Goal: Task Accomplishment & Management: Use online tool/utility

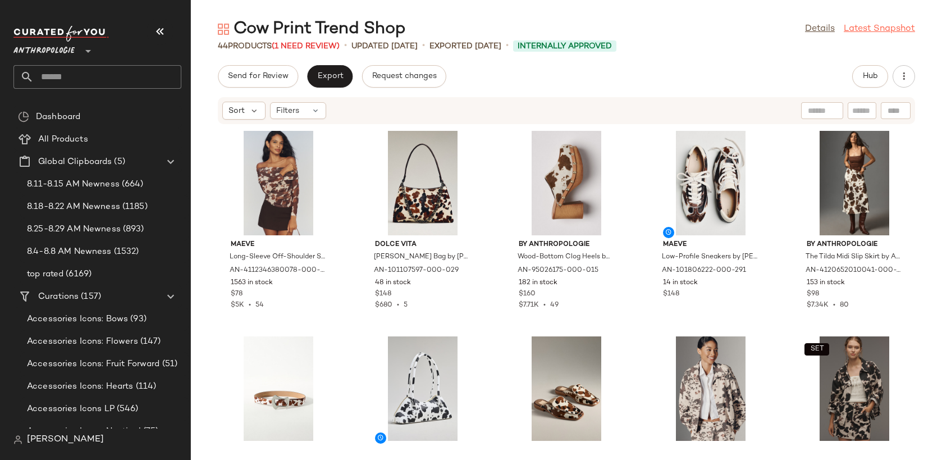
click at [907, 31] on link "Latest Snapshot" at bounding box center [879, 28] width 71 height 13
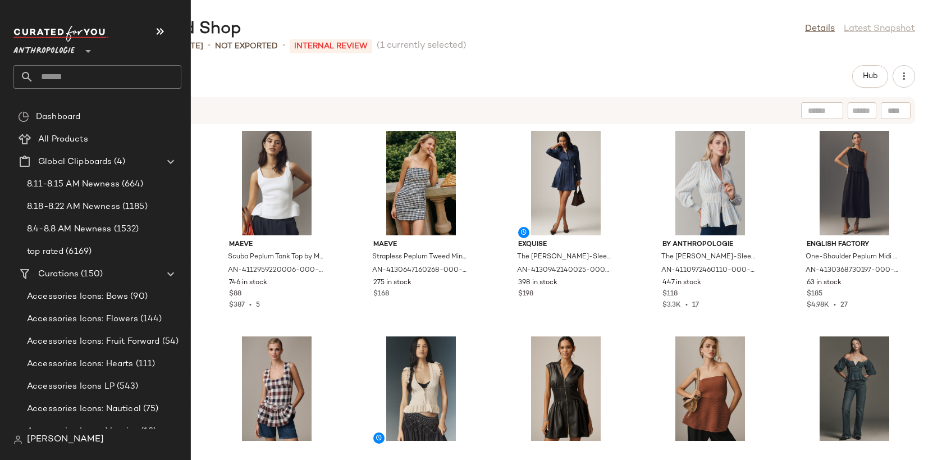
click at [70, 75] on input "text" at bounding box center [108, 77] width 148 height 24
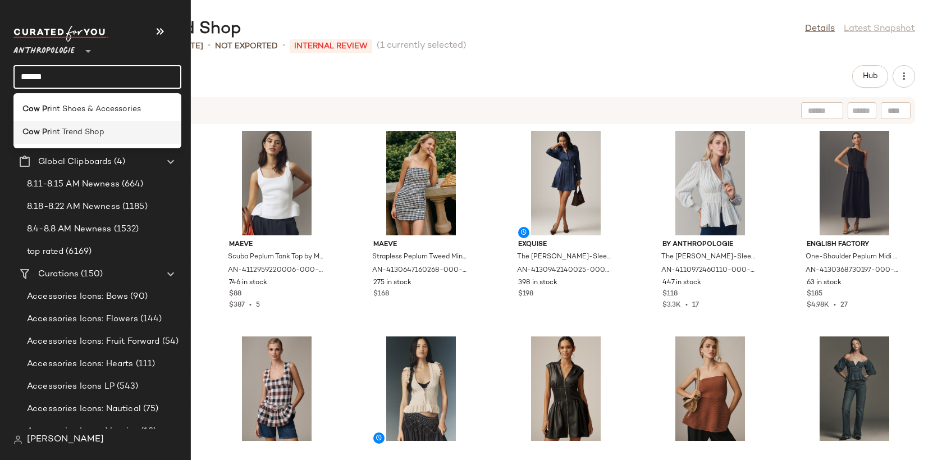
type input "******"
click at [86, 129] on span "int Trend Shop" at bounding box center [77, 132] width 54 height 12
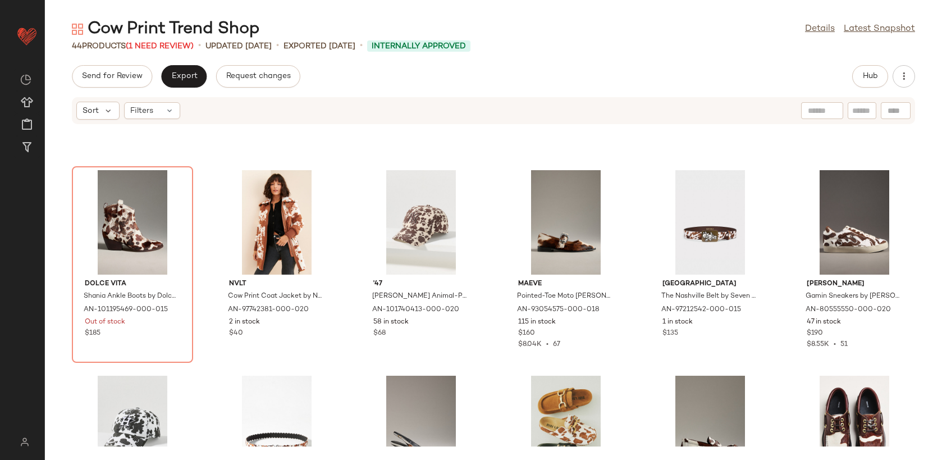
scroll to position [583, 0]
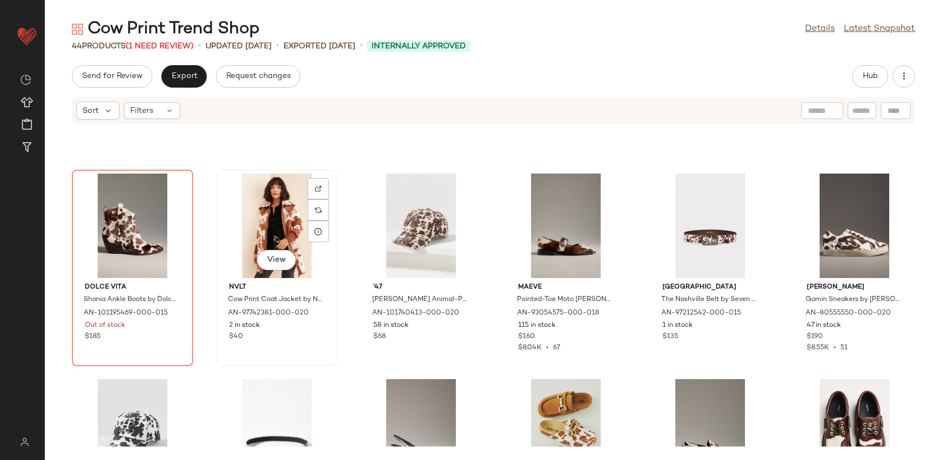
click at [285, 213] on div "View" at bounding box center [276, 225] width 113 height 104
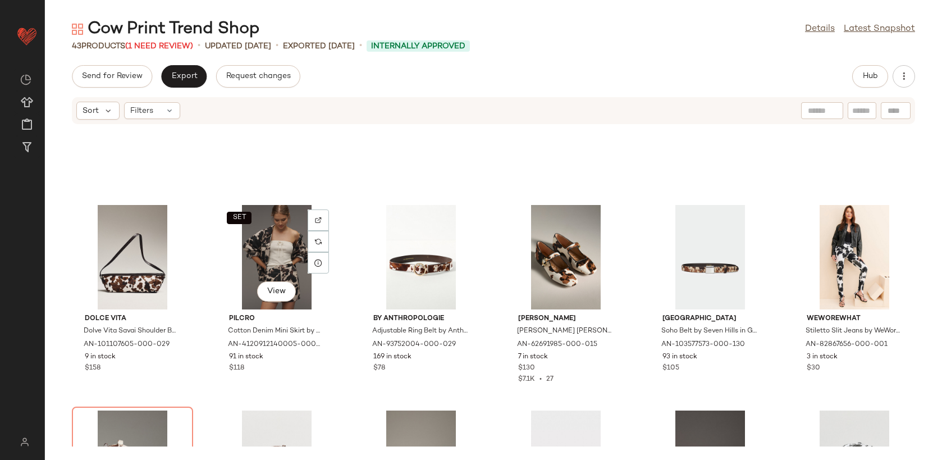
scroll to position [326, 0]
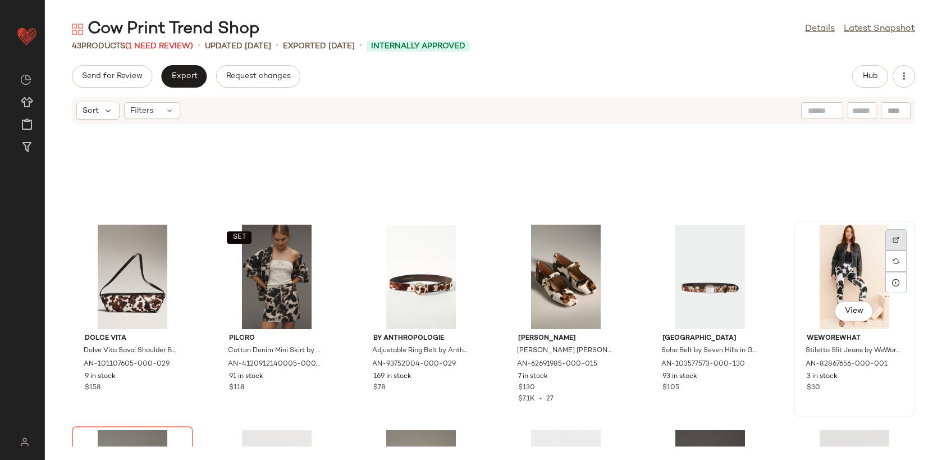
click at [892, 239] on img at bounding box center [895, 239] width 7 height 7
click at [840, 254] on div "View" at bounding box center [853, 276] width 113 height 104
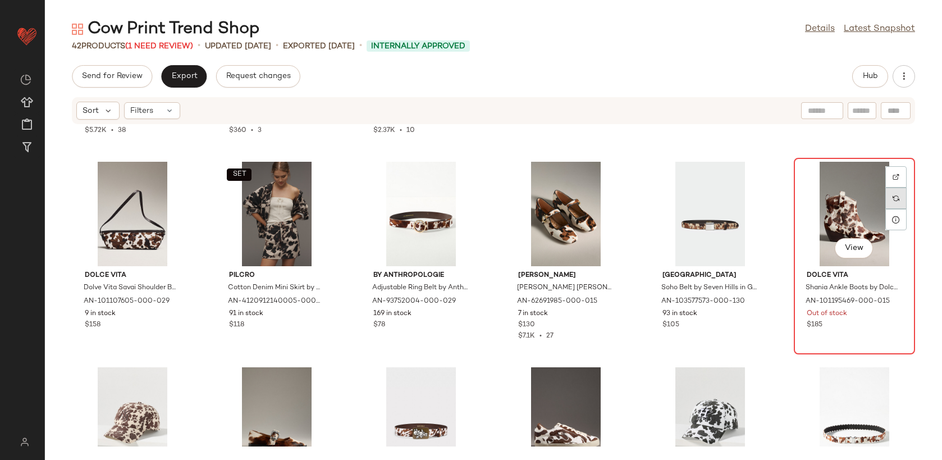
scroll to position [389, 0]
click at [887, 171] on div at bounding box center [895, 176] width 21 height 21
click at [846, 239] on button "View" at bounding box center [854, 247] width 38 height 20
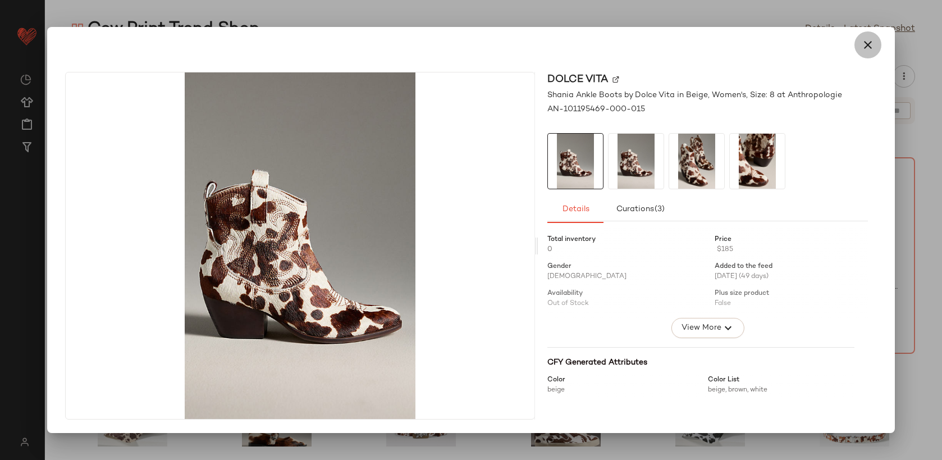
click at [869, 48] on icon "button" at bounding box center [867, 44] width 13 height 13
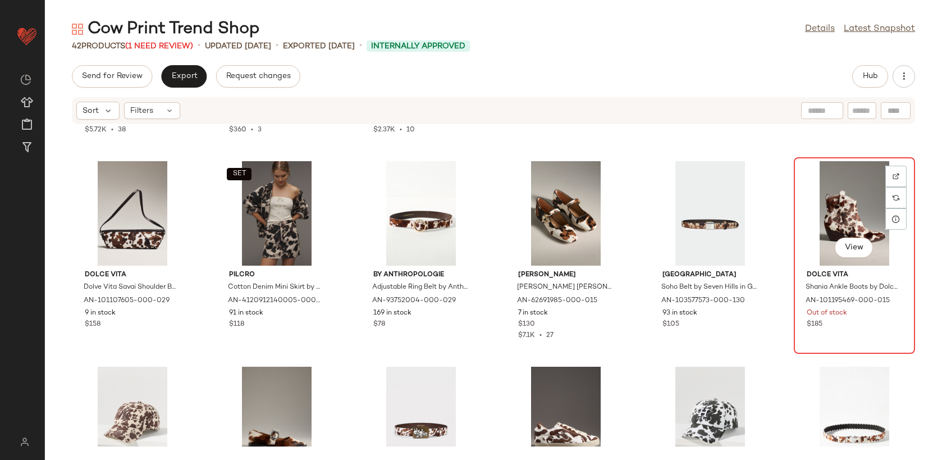
click at [856, 191] on div "View" at bounding box center [853, 213] width 113 height 104
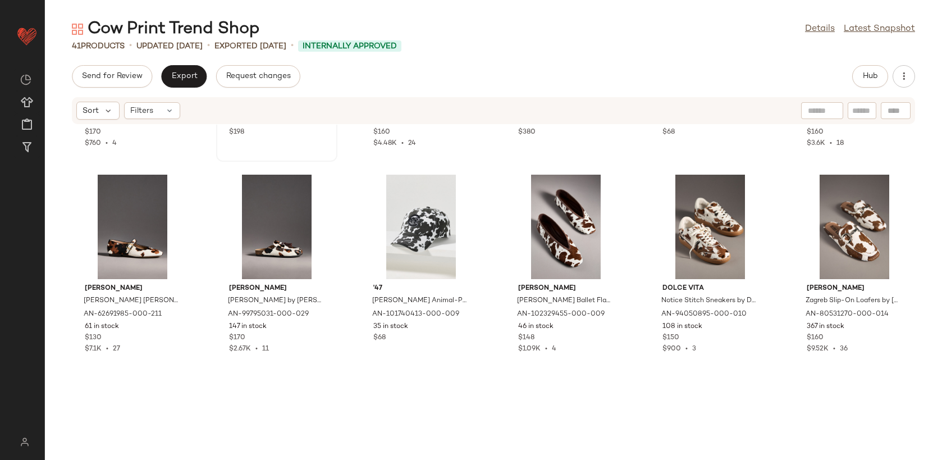
scroll to position [1118, 0]
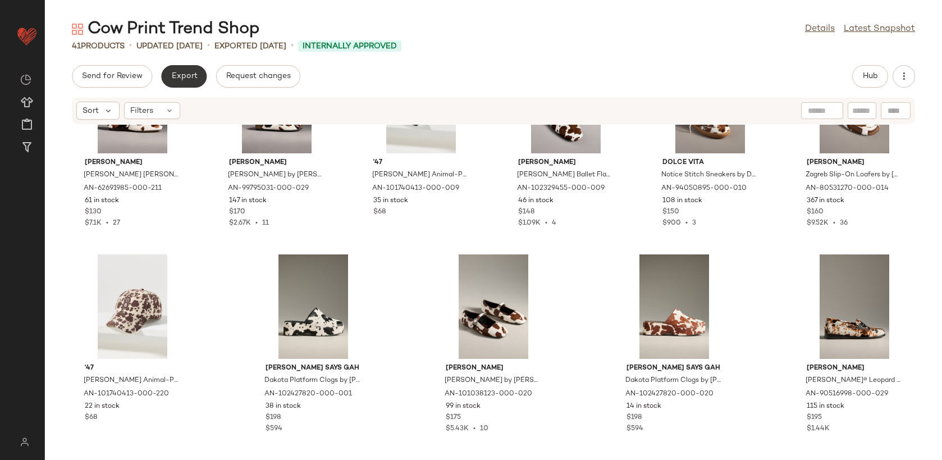
click at [187, 75] on span "Export" at bounding box center [184, 76] width 26 height 9
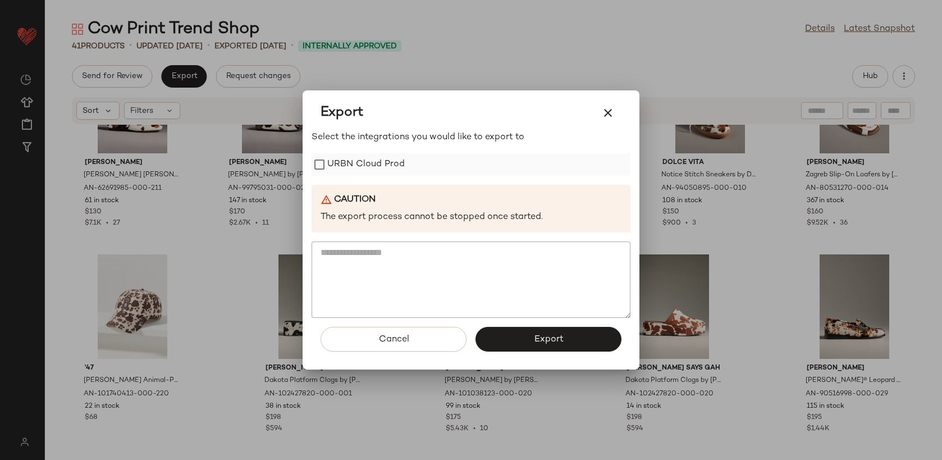
click at [357, 159] on label "URBN Cloud Prod" at bounding box center [365, 164] width 77 height 22
click at [540, 337] on span "Export" at bounding box center [548, 339] width 30 height 11
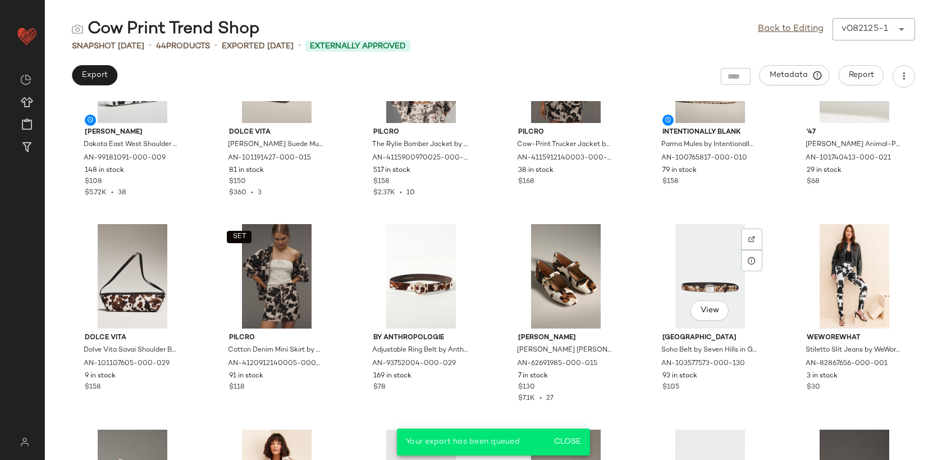
scroll to position [324, 0]
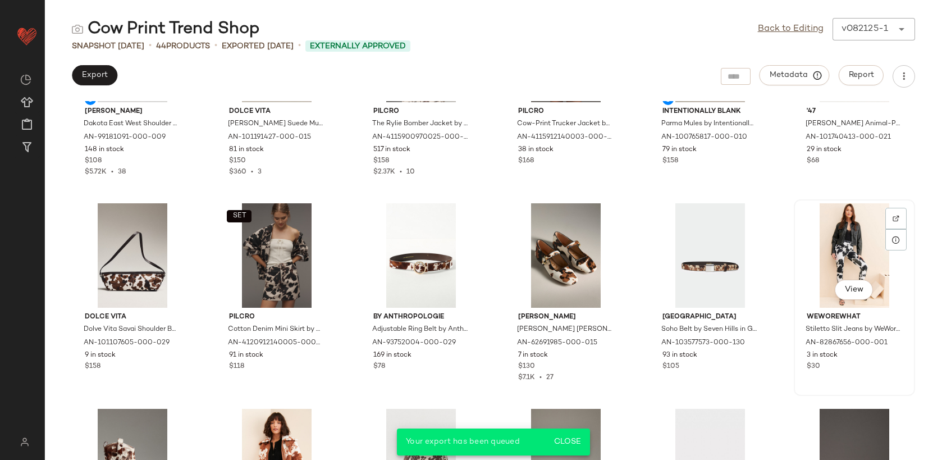
click at [833, 273] on div "View" at bounding box center [853, 255] width 113 height 104
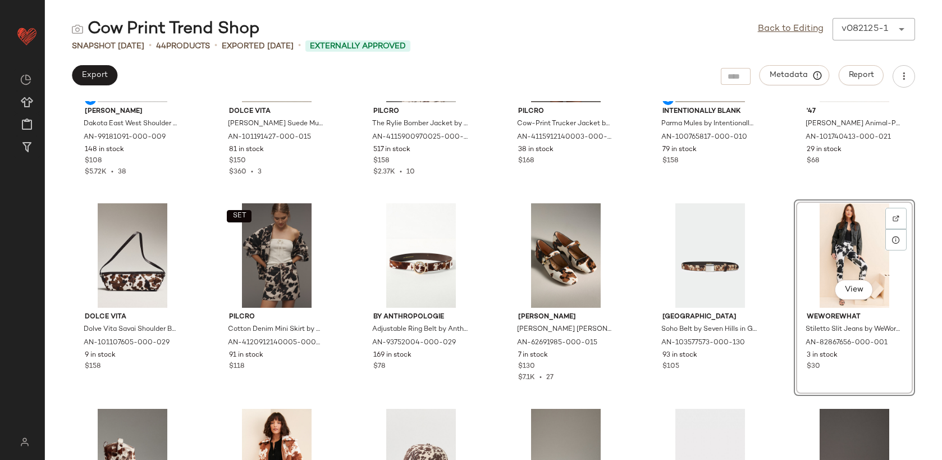
click at [849, 244] on div "View" at bounding box center [853, 255] width 113 height 104
click at [781, 203] on div "Melie Bianco Dakota East West Shoulder Bag by Melie Bianco in Black, Women's, P…" at bounding box center [493, 280] width 897 height 359
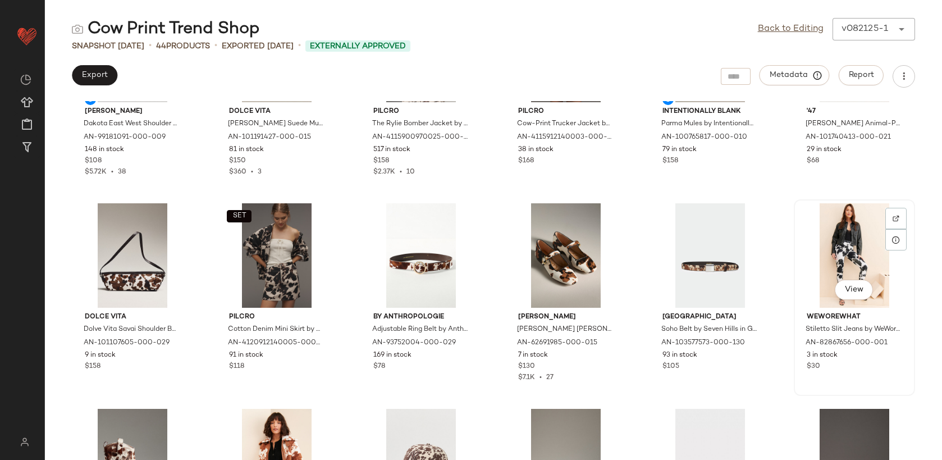
click at [834, 248] on div "View" at bounding box center [853, 255] width 113 height 104
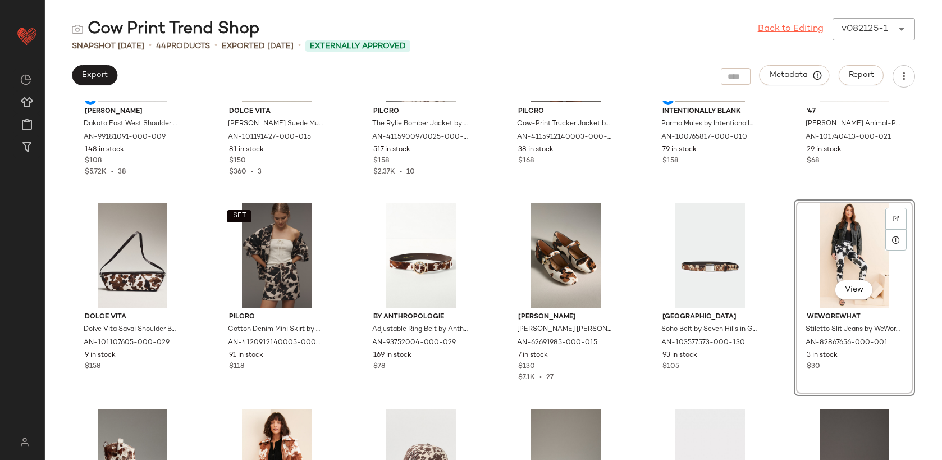
click at [796, 29] on link "Back to Editing" at bounding box center [791, 28] width 66 height 13
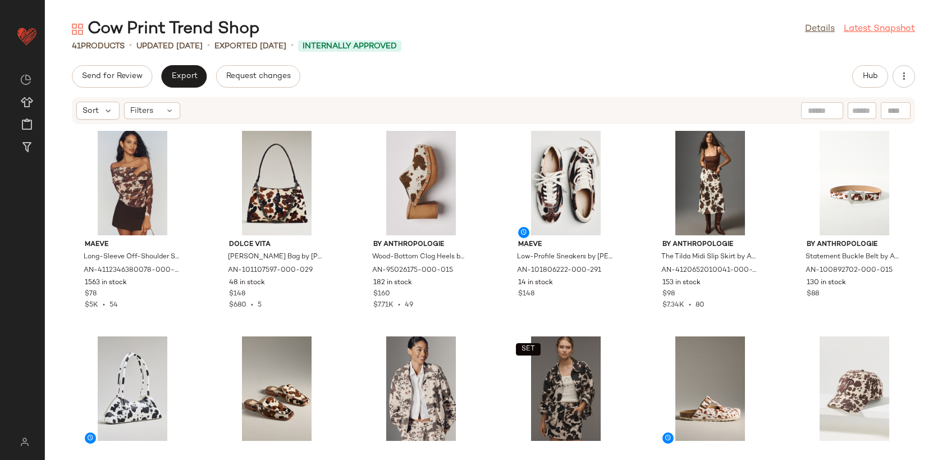
click at [890, 29] on link "Latest Snapshot" at bounding box center [879, 28] width 71 height 13
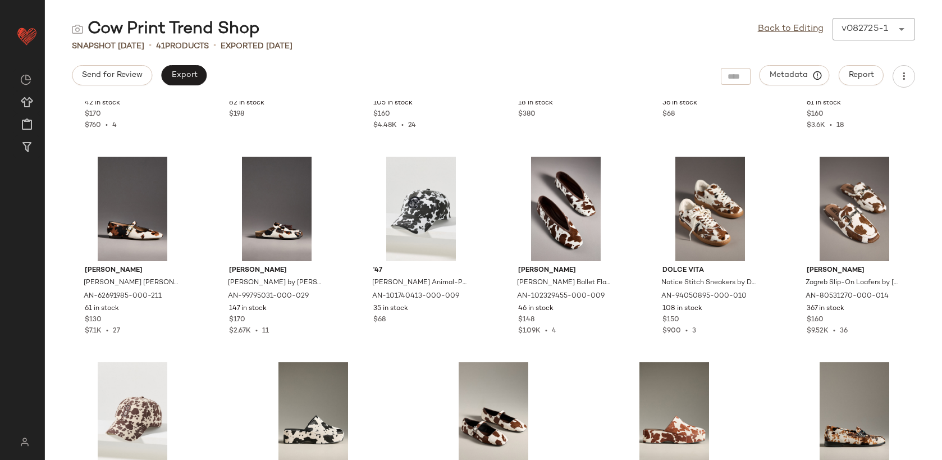
scroll to position [1081, 0]
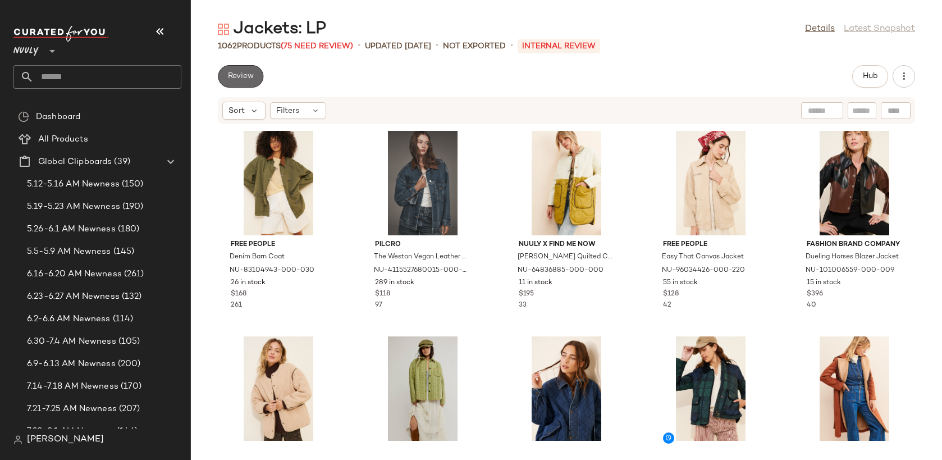
click at [253, 79] on span "Review" at bounding box center [240, 76] width 26 height 9
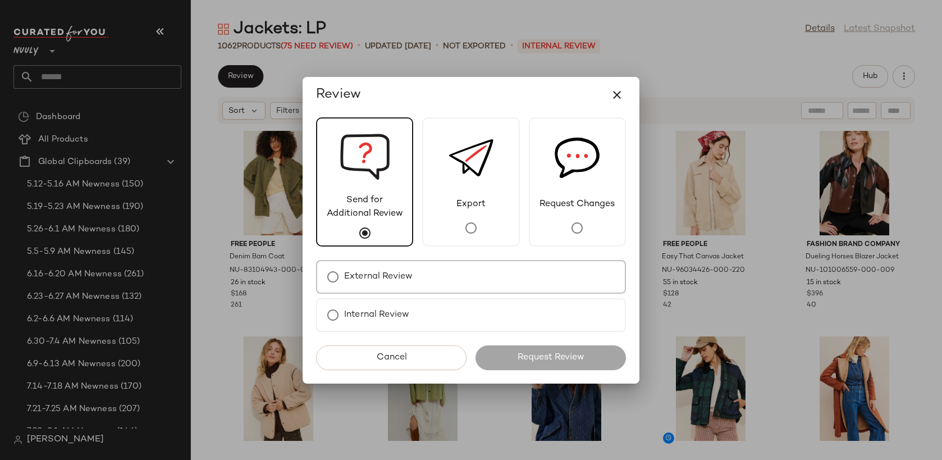
click at [404, 277] on label "External Review" at bounding box center [378, 276] width 68 height 22
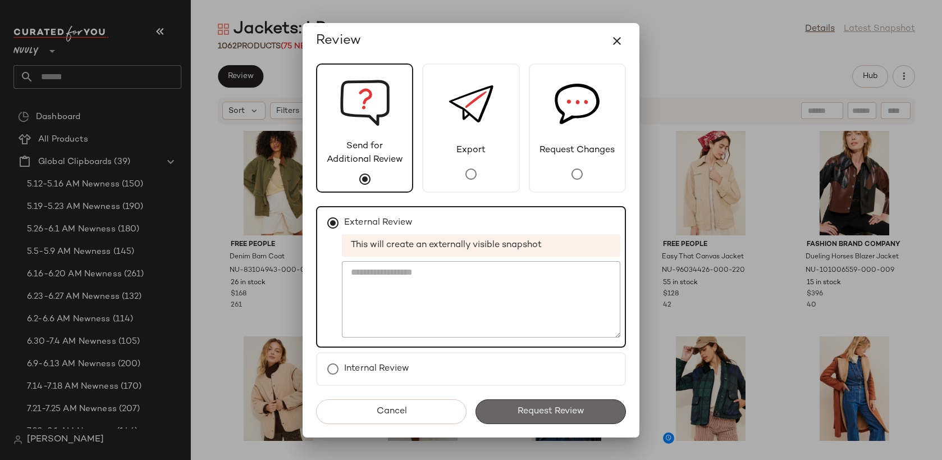
click at [529, 416] on button "Request Review" at bounding box center [550, 411] width 150 height 25
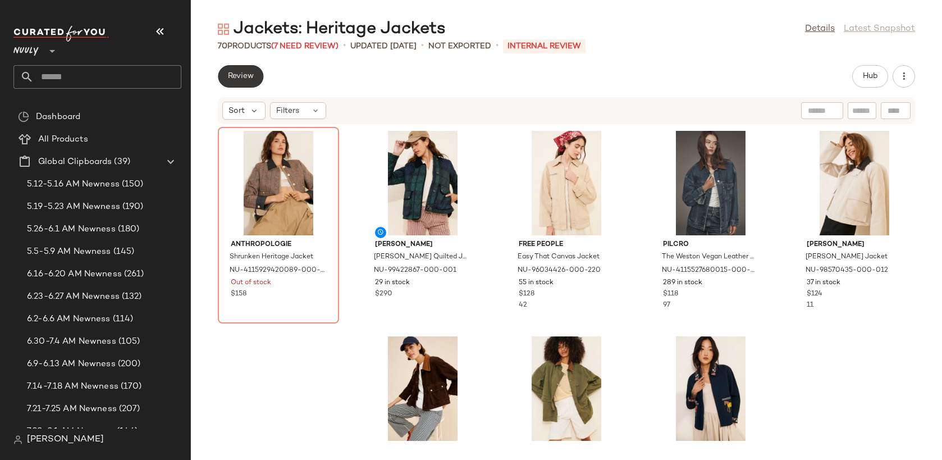
click at [246, 84] on button "Review" at bounding box center [240, 76] width 45 height 22
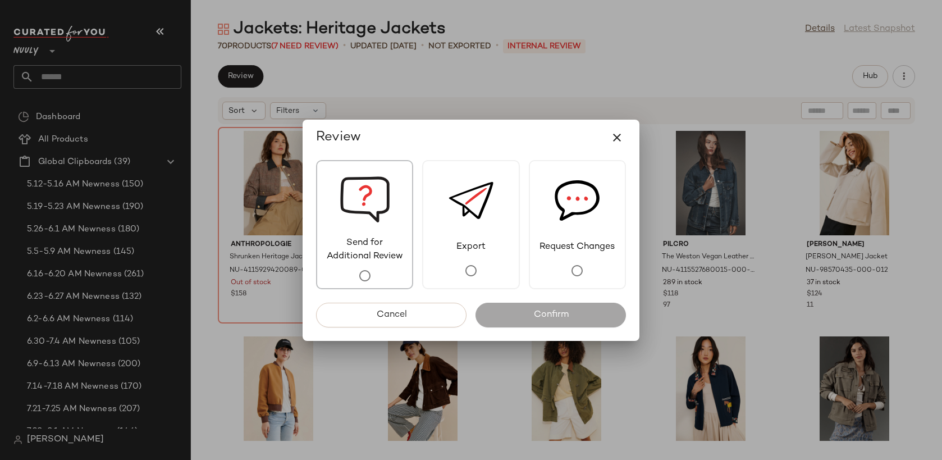
click at [389, 253] on span "Send for Additional Review" at bounding box center [364, 249] width 95 height 27
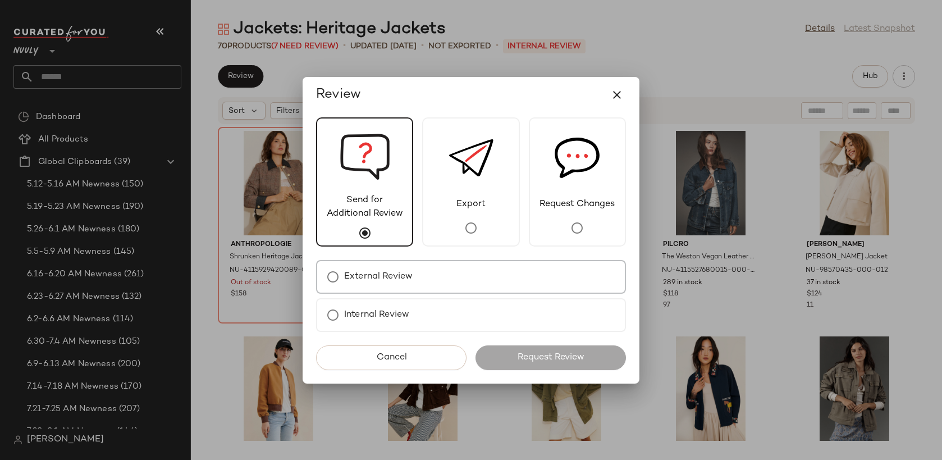
click at [405, 279] on label "External Review" at bounding box center [378, 276] width 68 height 22
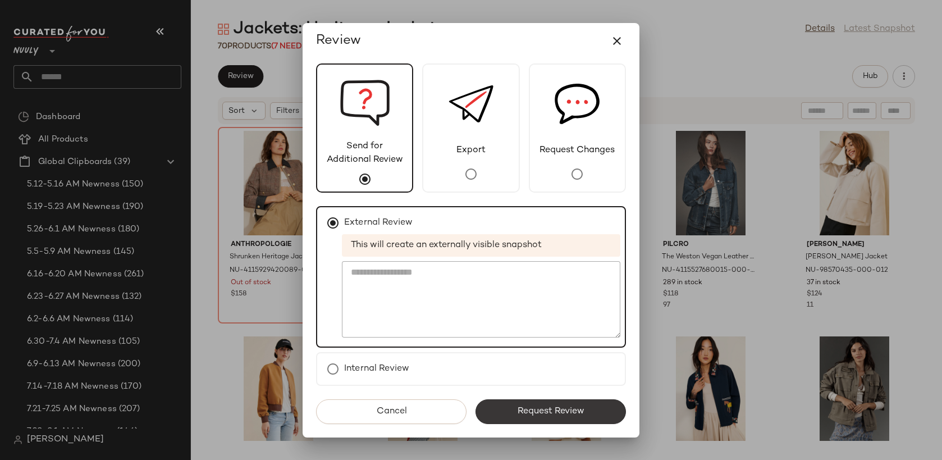
click at [529, 412] on span "Request Review" at bounding box center [550, 411] width 67 height 11
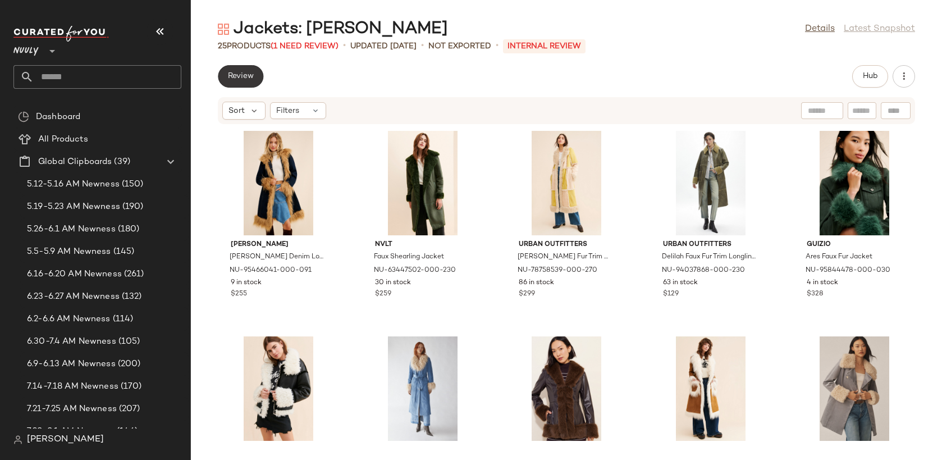
click at [254, 80] on span "Review" at bounding box center [240, 76] width 26 height 9
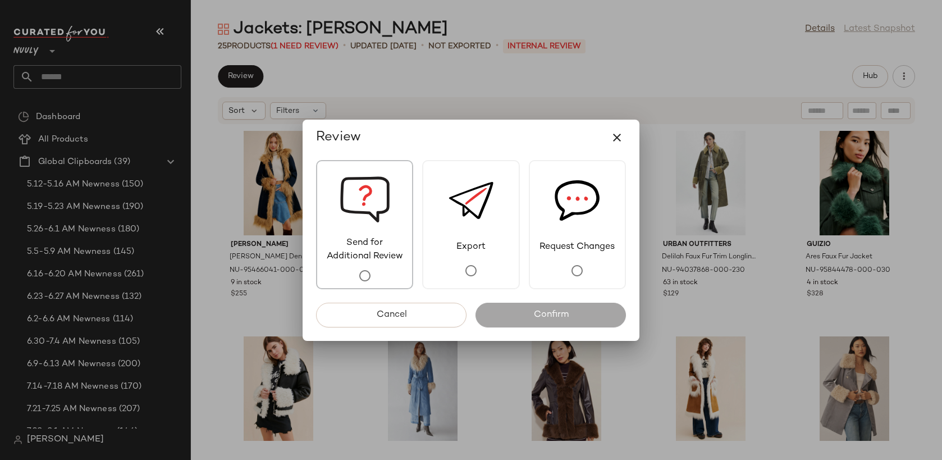
click at [363, 216] on img at bounding box center [365, 198] width 51 height 75
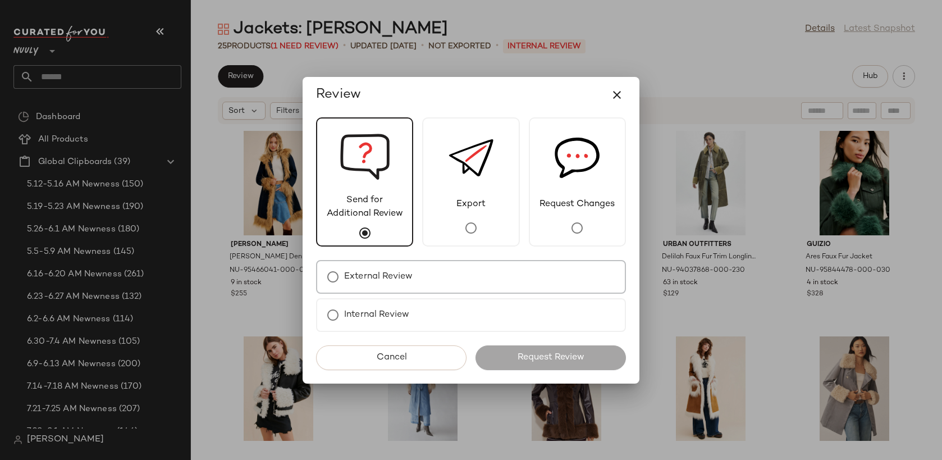
click at [411, 282] on label "External Review" at bounding box center [378, 276] width 68 height 22
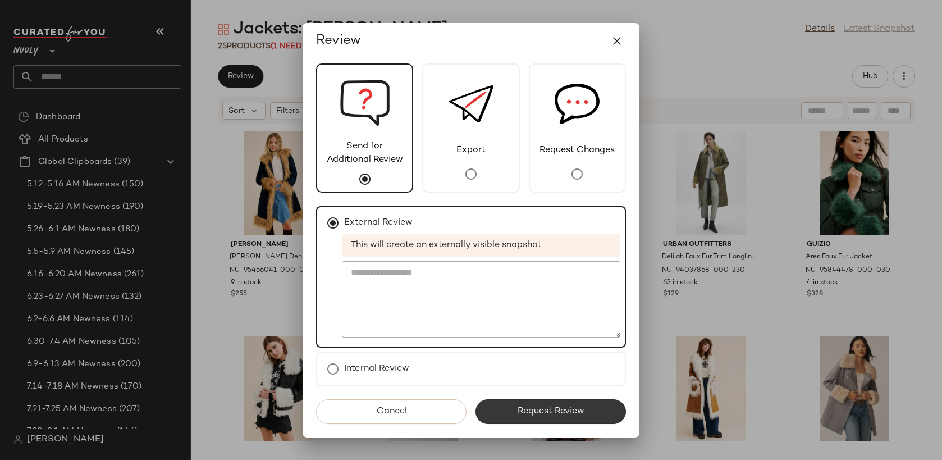
click at [519, 401] on button "Request Review" at bounding box center [550, 411] width 150 height 25
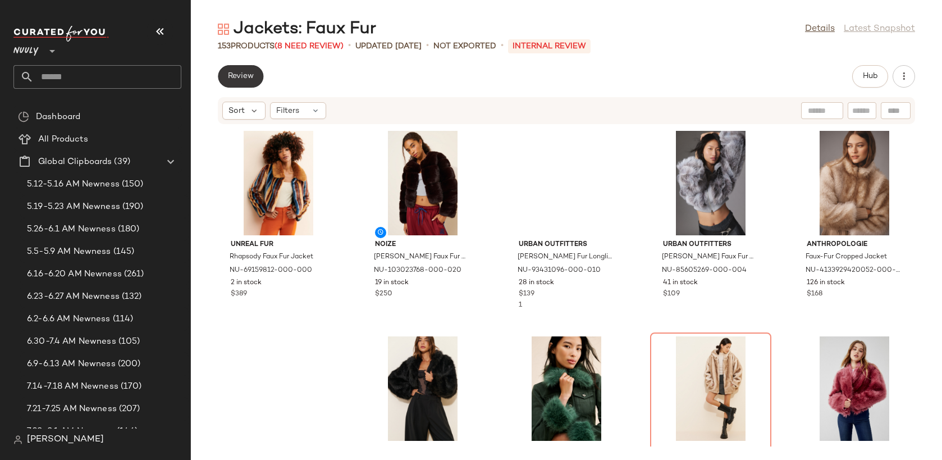
click at [258, 77] on button "Review" at bounding box center [240, 76] width 45 height 22
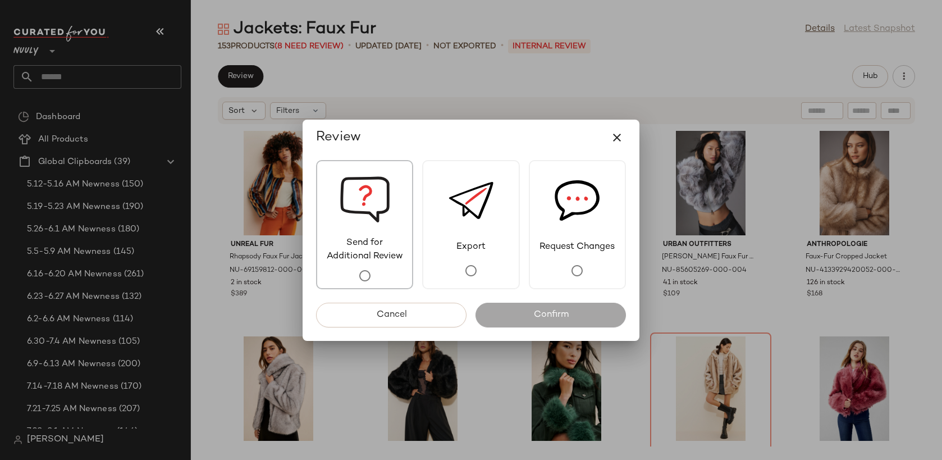
click at [398, 187] on div "Send for Additional Review" at bounding box center [364, 224] width 97 height 129
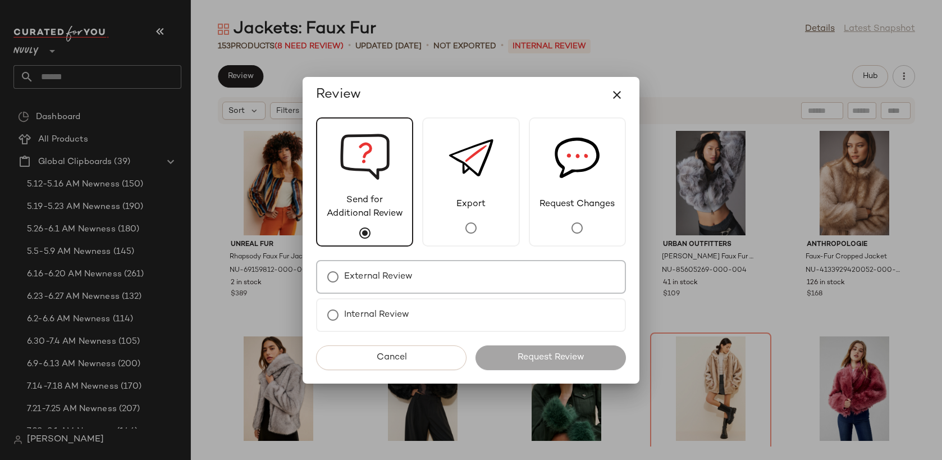
click at [437, 280] on div "External Review" at bounding box center [471, 277] width 310 height 34
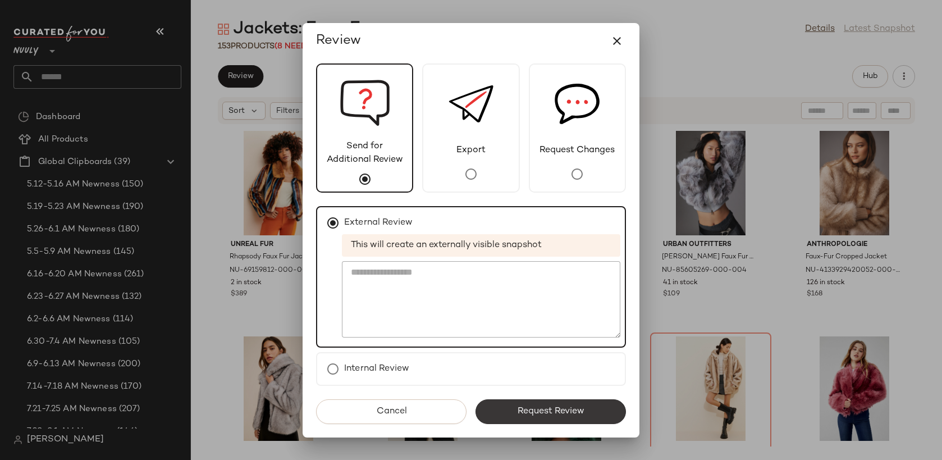
click at [525, 412] on span "Request Review" at bounding box center [550, 411] width 67 height 11
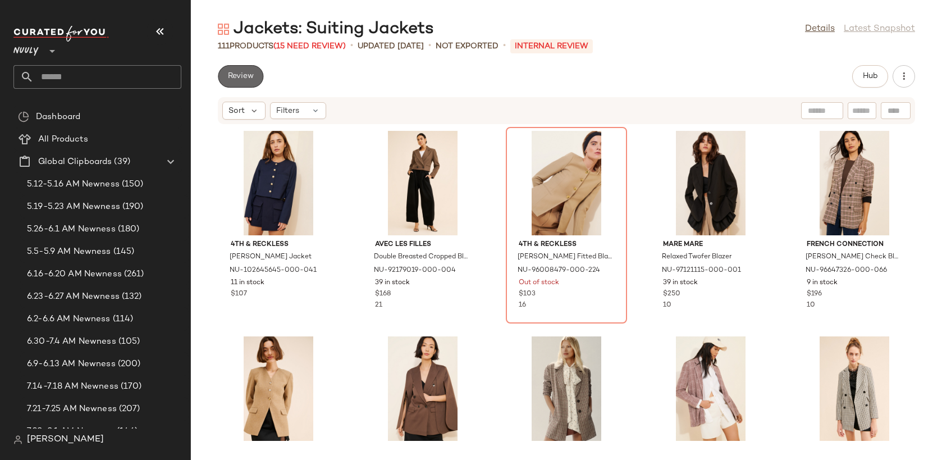
click at [239, 79] on span "Review" at bounding box center [240, 76] width 26 height 9
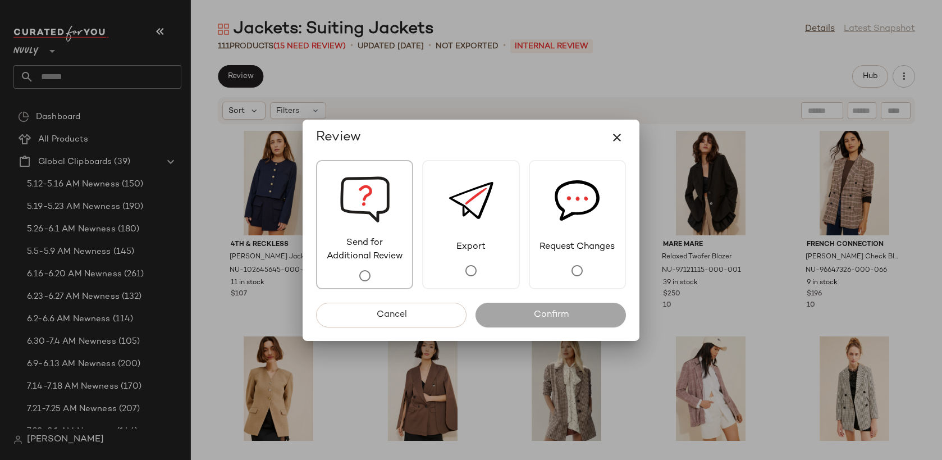
click at [345, 207] on img at bounding box center [365, 198] width 51 height 75
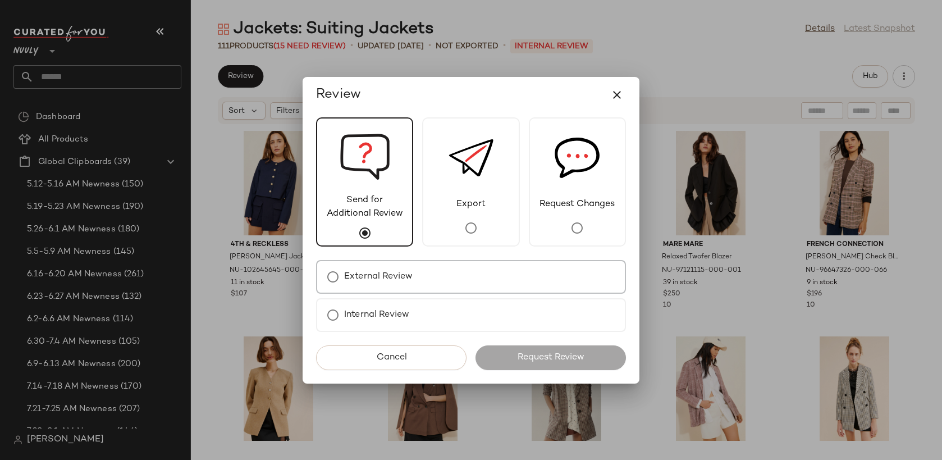
click at [422, 282] on div "External Review" at bounding box center [471, 277] width 310 height 34
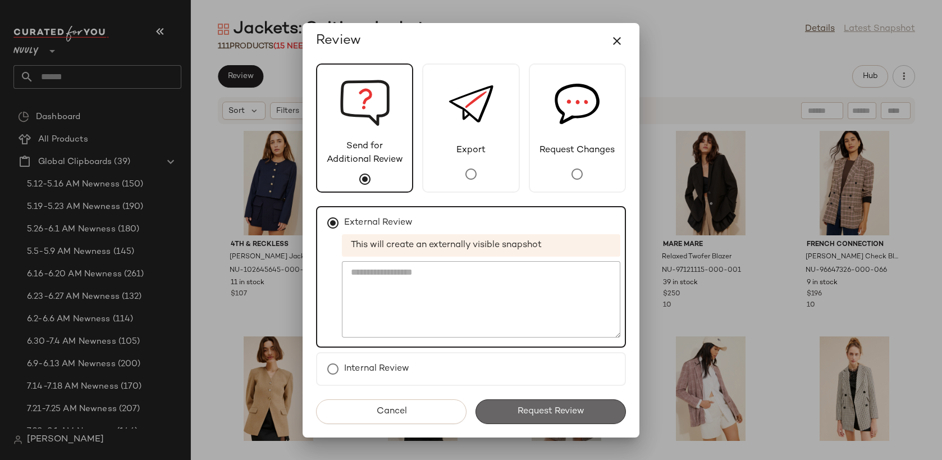
click at [515, 402] on button "Request Review" at bounding box center [550, 411] width 150 height 25
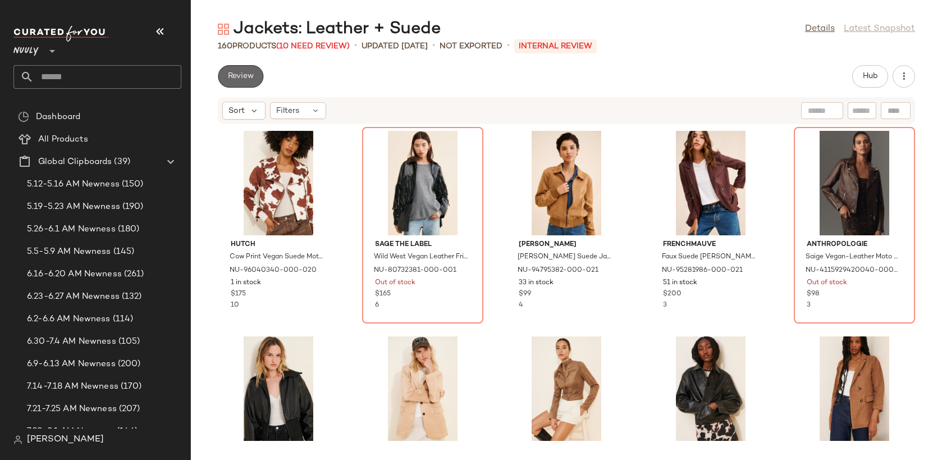
click at [248, 84] on button "Review" at bounding box center [240, 76] width 45 height 22
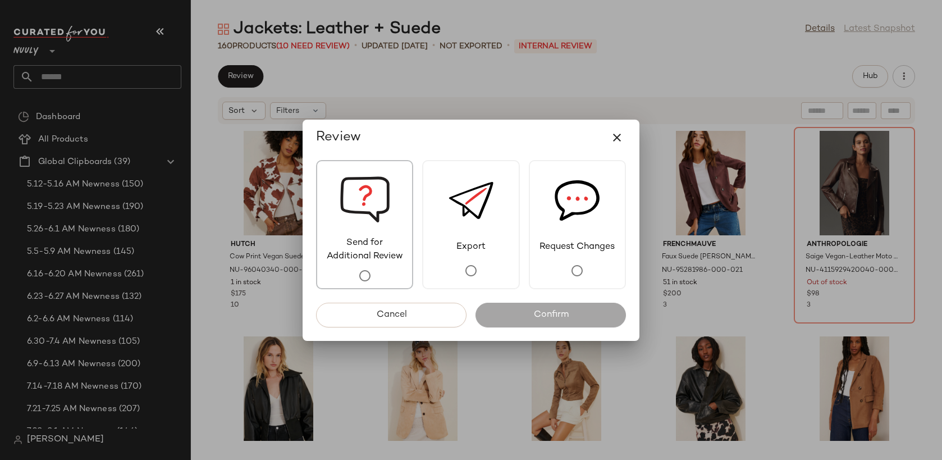
click at [361, 190] on img at bounding box center [365, 198] width 51 height 75
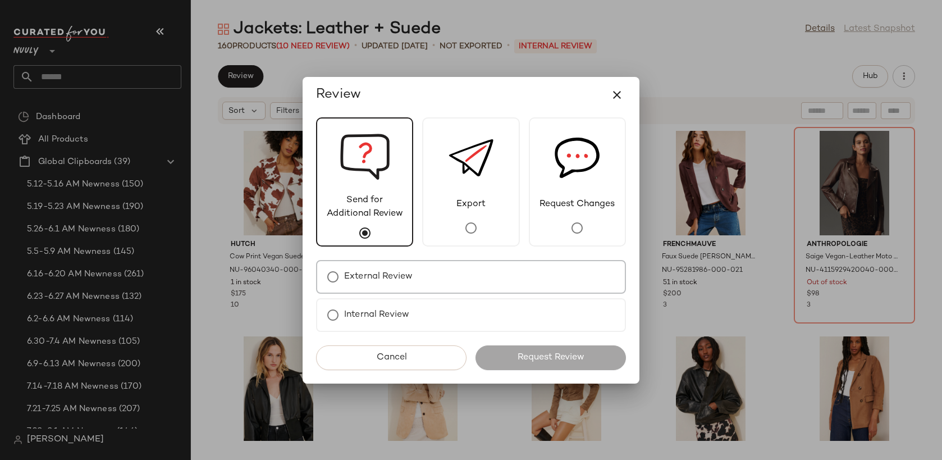
click at [437, 279] on div "External Review" at bounding box center [471, 277] width 310 height 34
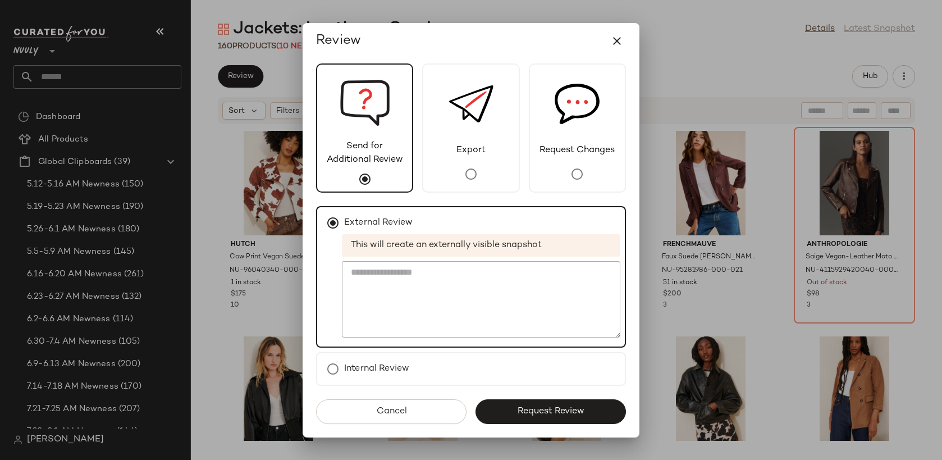
click at [505, 405] on button "Request Review" at bounding box center [550, 411] width 150 height 25
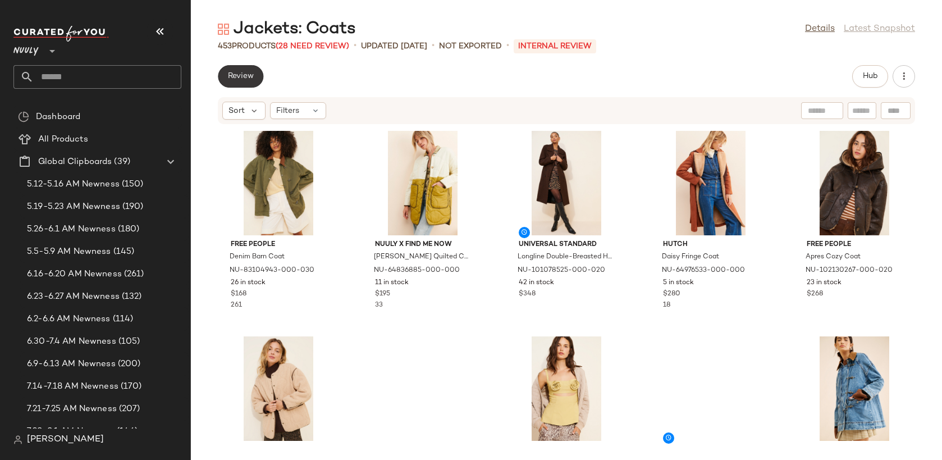
click at [240, 77] on span "Review" at bounding box center [240, 76] width 26 height 9
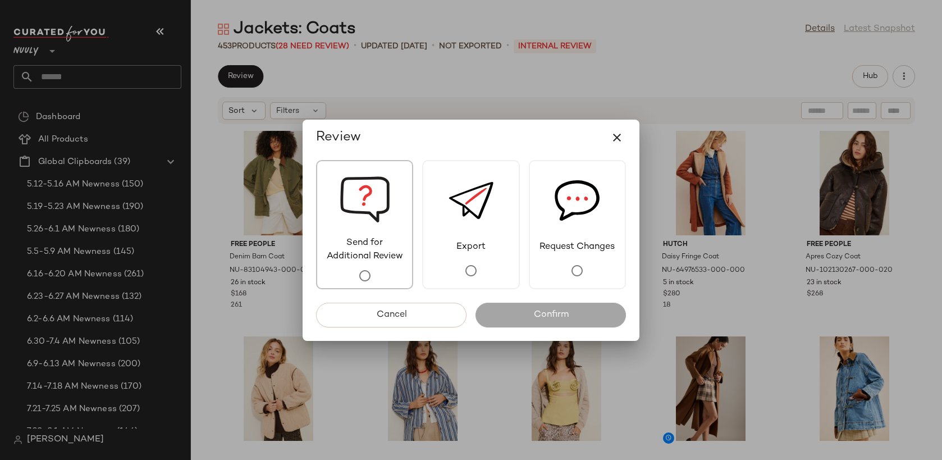
click at [384, 243] on span "Send for Additional Review" at bounding box center [364, 249] width 95 height 27
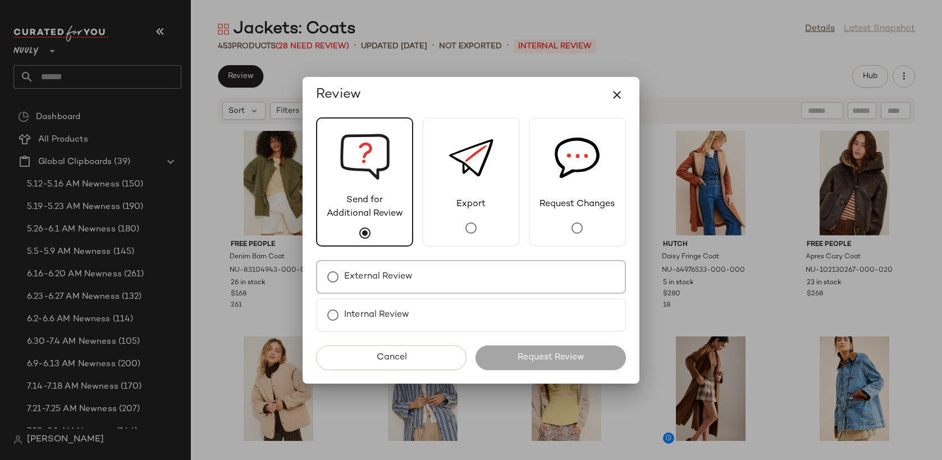
click at [432, 273] on div "External Review" at bounding box center [471, 277] width 310 height 34
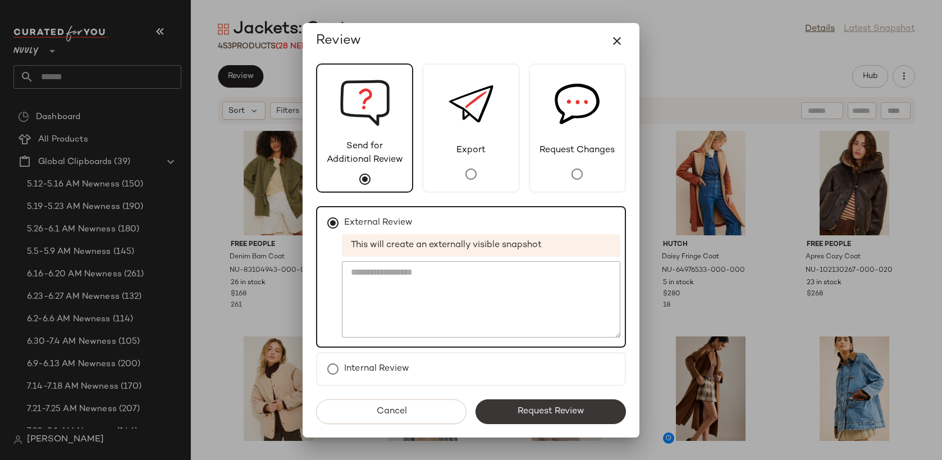
click at [524, 403] on button "Request Review" at bounding box center [550, 411] width 150 height 25
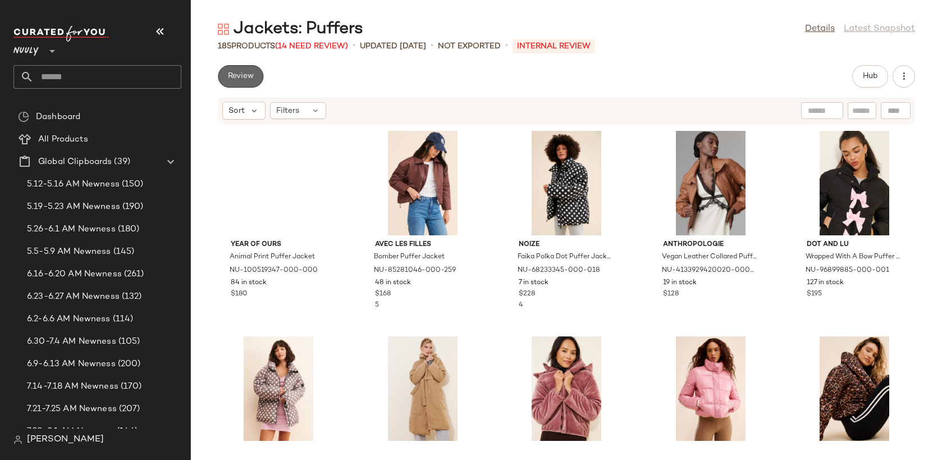
click at [237, 74] on span "Review" at bounding box center [240, 76] width 26 height 9
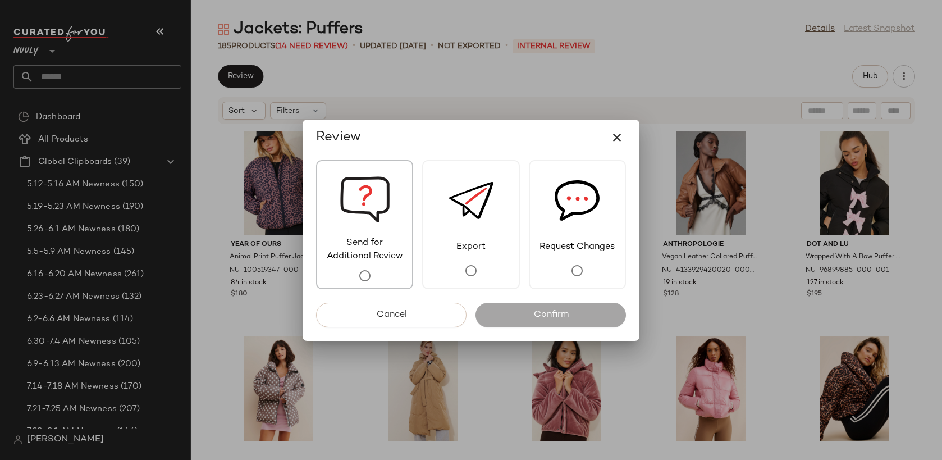
click at [361, 246] on span "Send for Additional Review" at bounding box center [364, 249] width 95 height 27
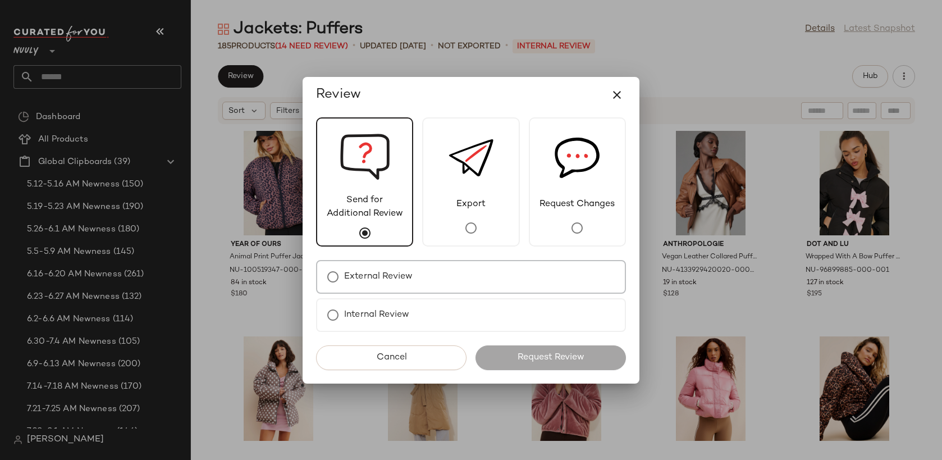
click at [412, 275] on label "External Review" at bounding box center [378, 276] width 68 height 22
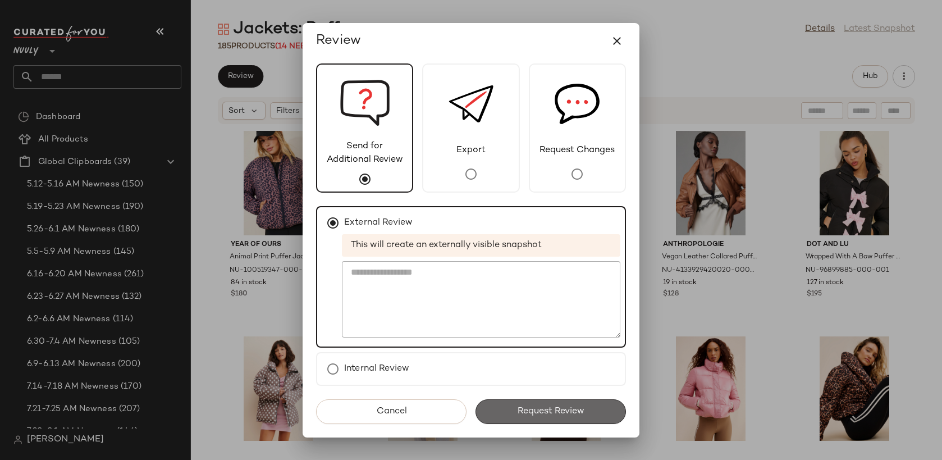
click at [501, 412] on button "Request Review" at bounding box center [550, 411] width 150 height 25
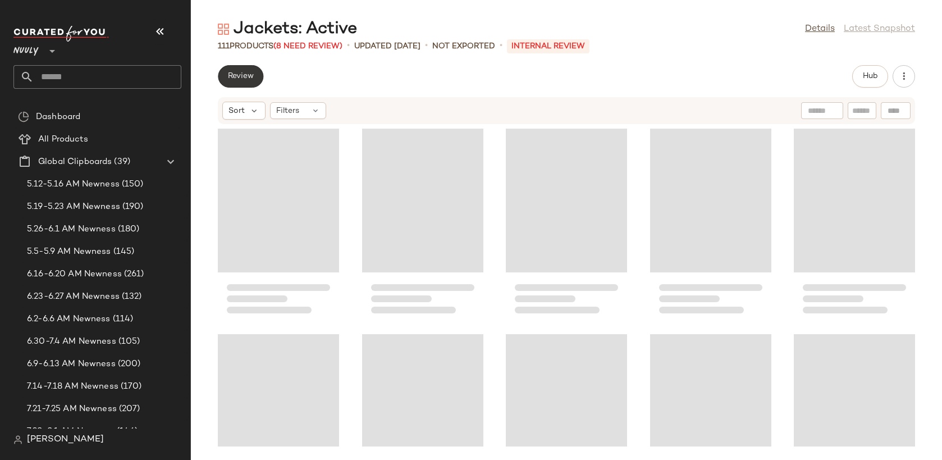
click at [249, 76] on span "Review" at bounding box center [240, 76] width 26 height 9
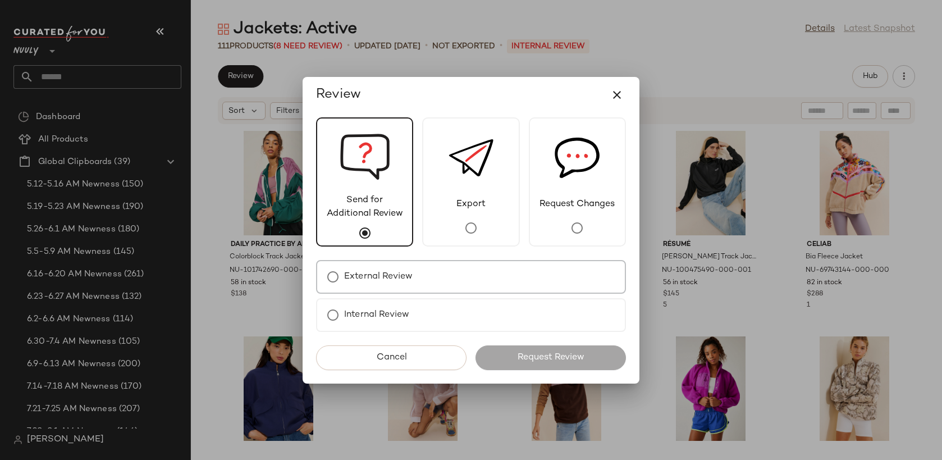
click at [406, 273] on label "External Review" at bounding box center [378, 276] width 68 height 22
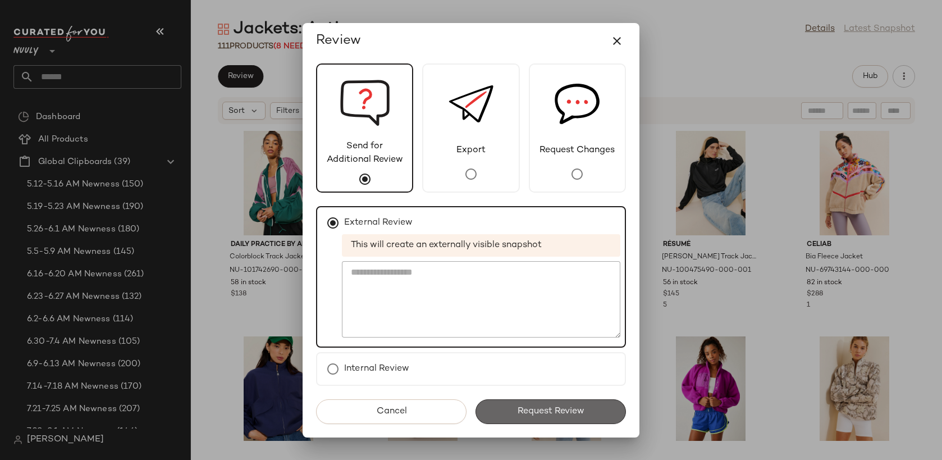
click at [521, 409] on span "Request Review" at bounding box center [550, 411] width 67 height 11
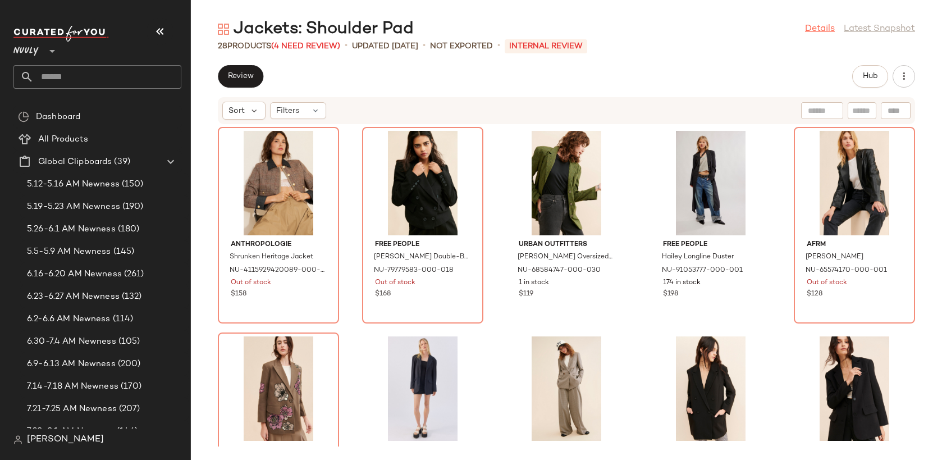
click at [823, 24] on link "Details" at bounding box center [820, 28] width 30 height 13
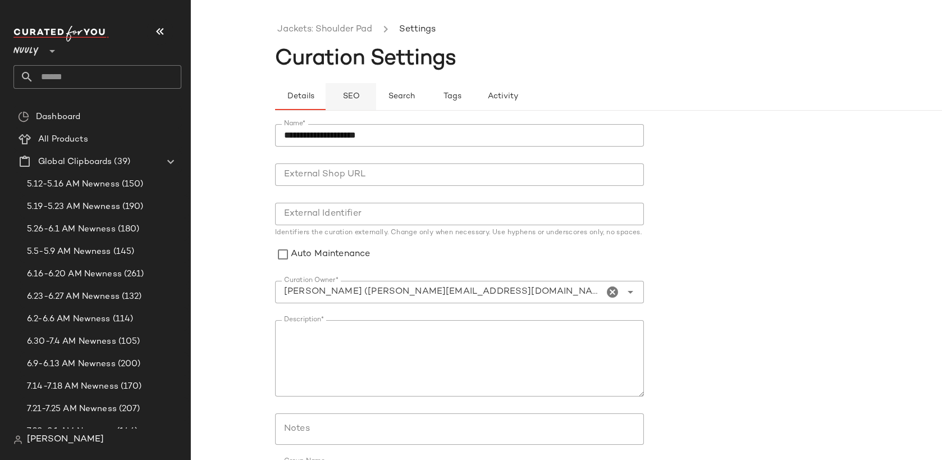
click at [349, 95] on span "SEO" at bounding box center [350, 96] width 17 height 9
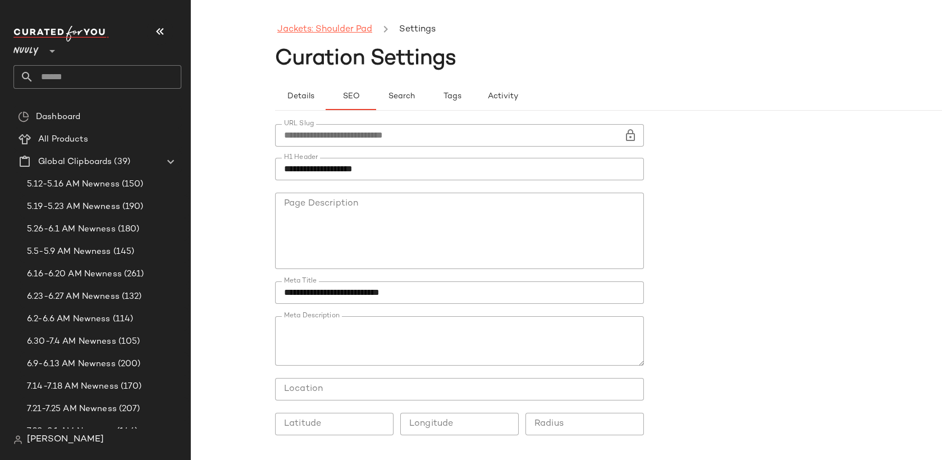
click at [340, 26] on link "Jackets: Shoulder Pad" at bounding box center [324, 29] width 95 height 15
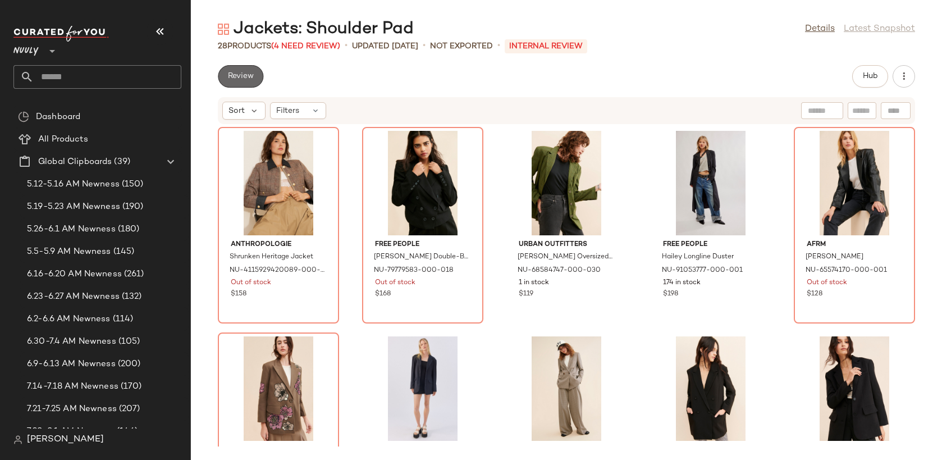
click at [250, 71] on button "Review" at bounding box center [240, 76] width 45 height 22
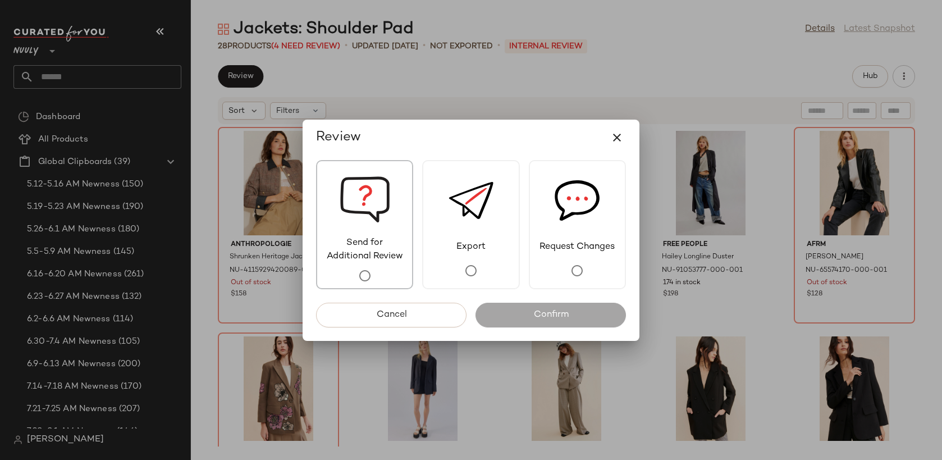
click at [373, 194] on img at bounding box center [365, 198] width 51 height 75
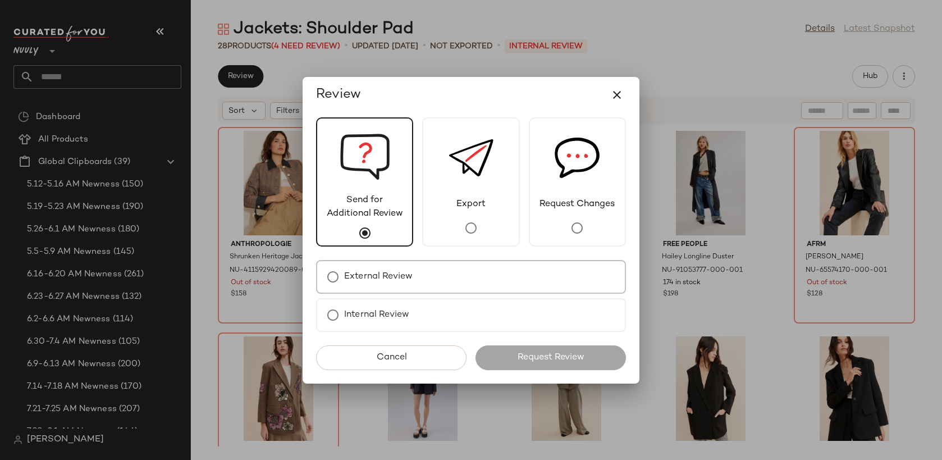
click at [439, 279] on div "External Review" at bounding box center [471, 277] width 310 height 34
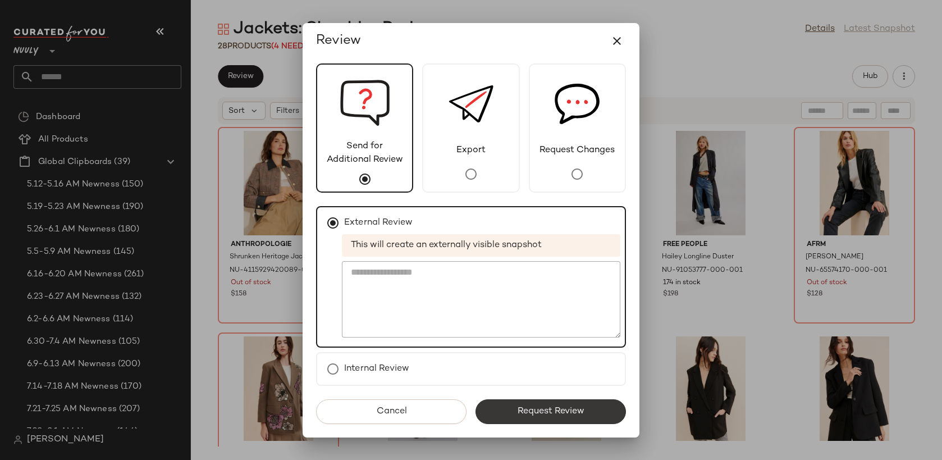
click at [528, 411] on span "Request Review" at bounding box center [550, 411] width 67 height 11
